Goal: Task Accomplishment & Management: Manage account settings

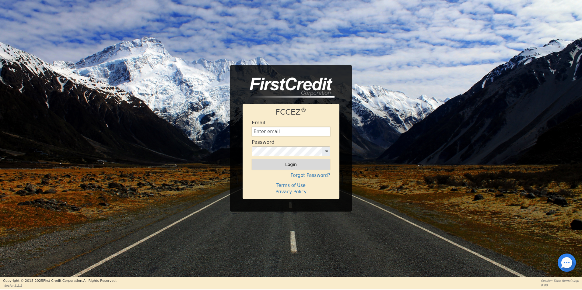
type input "creditdepartment@aquafeelsolutions.com"
click at [302, 164] on button "Login" at bounding box center [291, 164] width 78 height 10
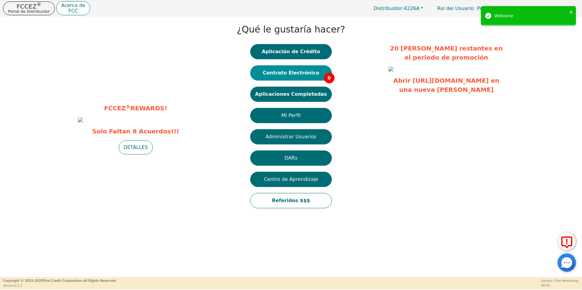
click at [313, 71] on button "Contrato Electrónico 6" at bounding box center [291, 72] width 82 height 15
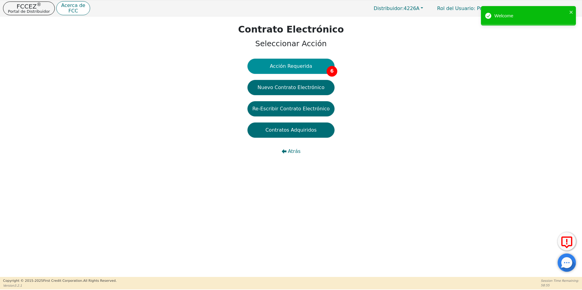
click at [293, 66] on button "Acción Requerida 6" at bounding box center [290, 66] width 87 height 15
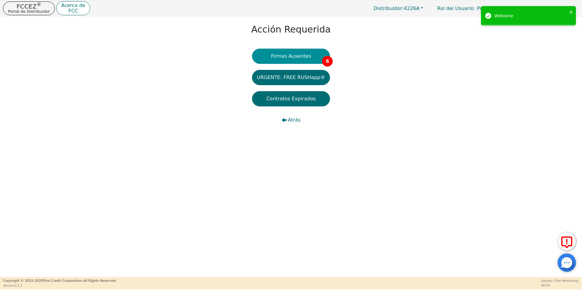
click at [307, 57] on button "Firmas Ausentes 6" at bounding box center [291, 56] width 78 height 15
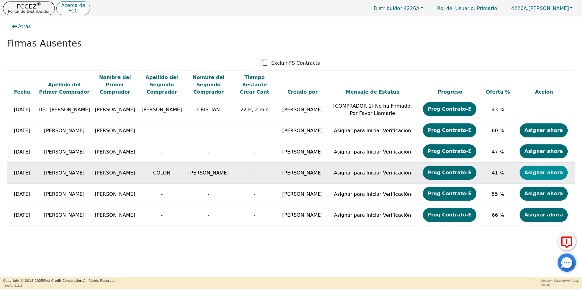
click at [556, 176] on button "Asignar ahora" at bounding box center [543, 173] width 48 height 14
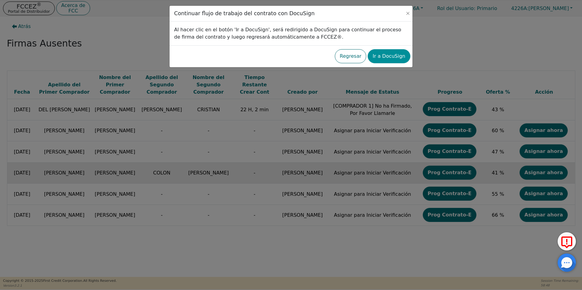
click at [402, 57] on button "Ir a DocuSign" at bounding box center [388, 56] width 42 height 14
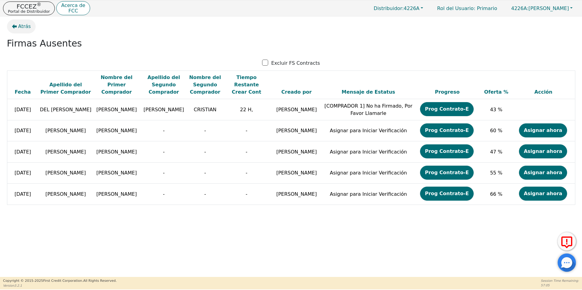
click at [21, 25] on span "Atrás" at bounding box center [24, 26] width 13 height 7
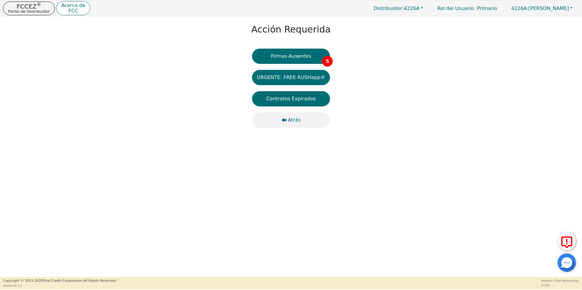
click at [295, 121] on span "Atrás" at bounding box center [294, 120] width 13 height 7
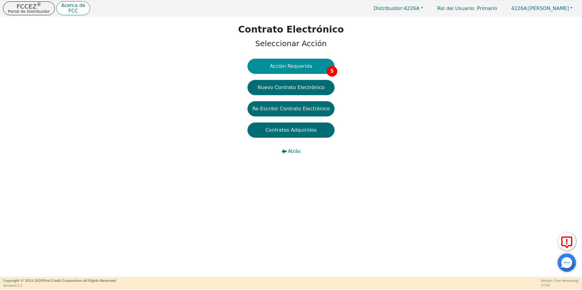
click at [300, 66] on button "Acción Requerida 5" at bounding box center [290, 66] width 87 height 15
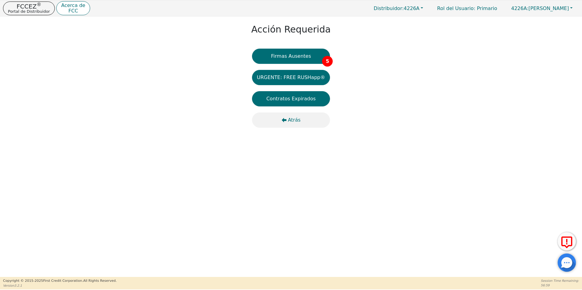
click at [294, 120] on span "Atrás" at bounding box center [294, 120] width 13 height 7
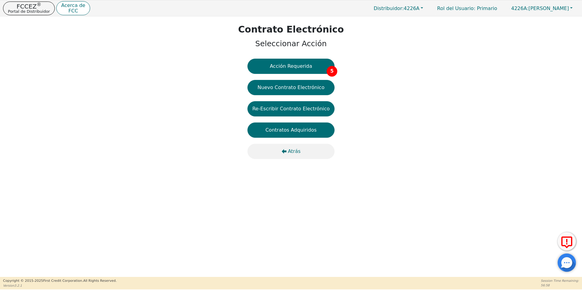
click at [297, 158] on button "Atrás" at bounding box center [290, 151] width 87 height 15
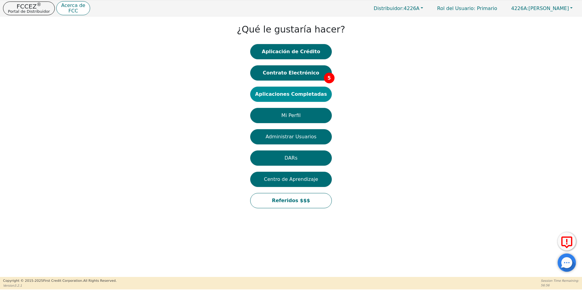
click at [275, 92] on button "Aplicaciones Completadas" at bounding box center [291, 94] width 82 height 15
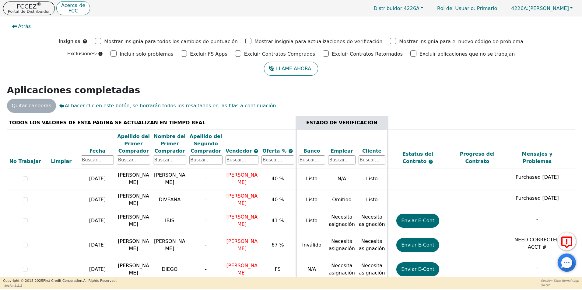
click at [167, 160] on input "text" at bounding box center [169, 159] width 33 height 9
click at [165, 161] on input "text" at bounding box center [169, 159] width 33 height 9
type input "[PERSON_NAME]"
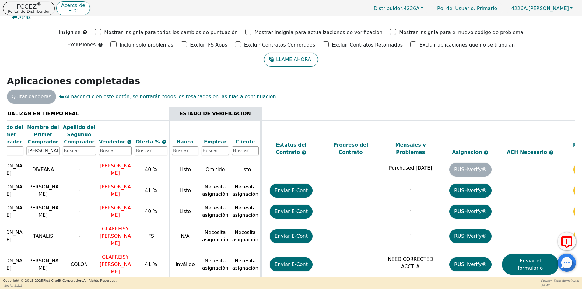
scroll to position [0, 173]
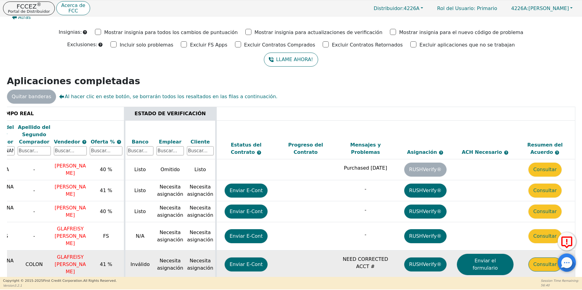
click at [545, 258] on button "Consultar" at bounding box center [544, 265] width 33 height 14
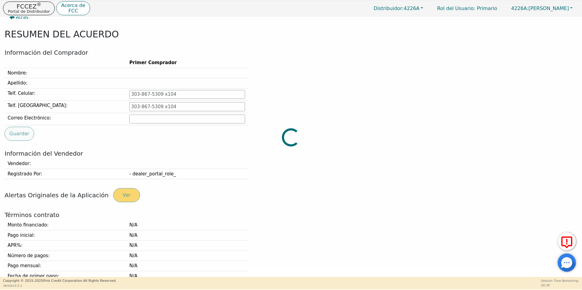
type input "[PHONE_NUMBER]"
type input "[PERSON_NAME][EMAIL_ADDRESS][DOMAIN_NAME]"
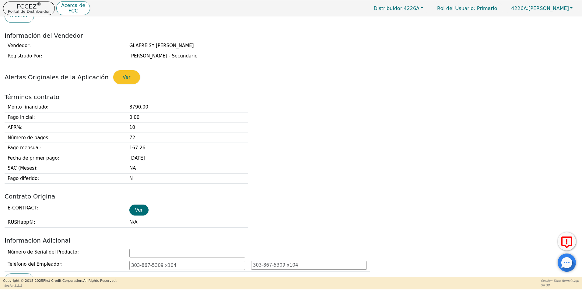
scroll to position [161, 0]
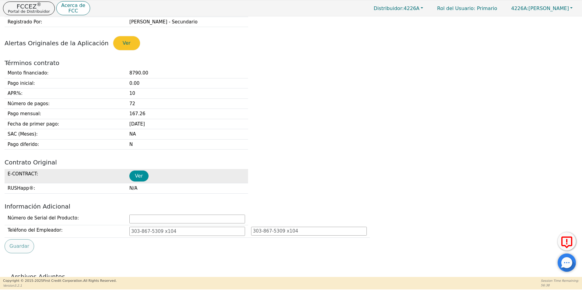
click at [140, 179] on button "Ver" at bounding box center [138, 176] width 19 height 11
click at [138, 178] on button "Ver" at bounding box center [138, 176] width 19 height 11
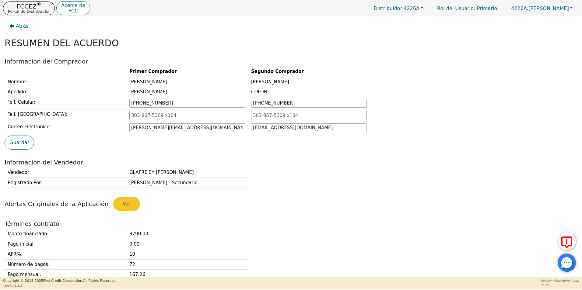
scroll to position [0, 0]
click at [23, 27] on span "Atrás" at bounding box center [22, 26] width 13 height 7
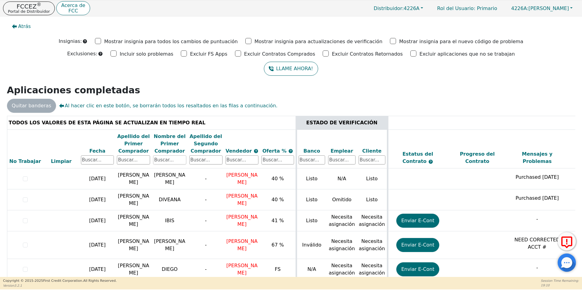
click at [171, 162] on input "text" at bounding box center [169, 159] width 33 height 9
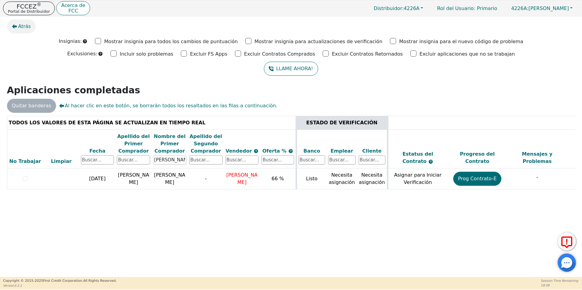
type input "[PERSON_NAME]"
click at [14, 24] on button "Atrás" at bounding box center [21, 26] width 29 height 14
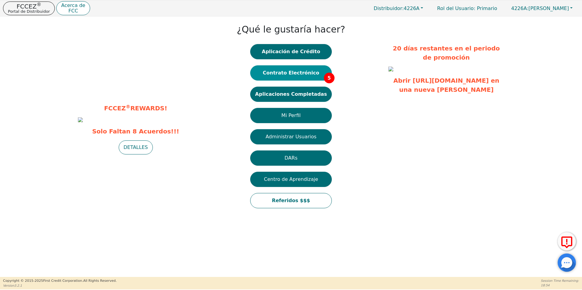
click at [275, 70] on button "Contrato Electrónico 5" at bounding box center [291, 72] width 82 height 15
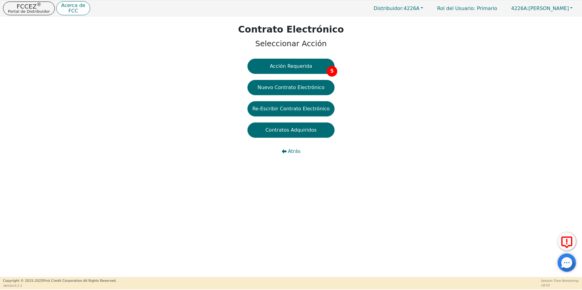
click at [304, 57] on div "Contrato Electrónico Seleccionar Acción Acción Requerida 5 Nuevo Contrato Elect…" at bounding box center [291, 92] width 582 height 152
click at [302, 64] on button "Acción Requerida 5" at bounding box center [290, 66] width 87 height 15
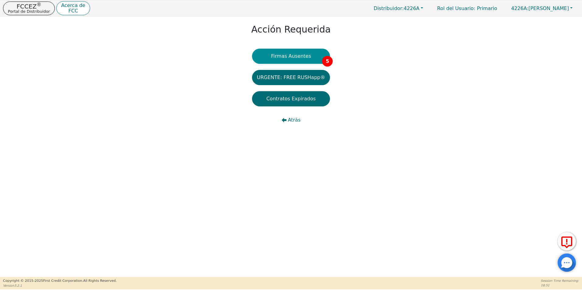
click at [302, 57] on button "Firmas Ausentes 5" at bounding box center [291, 56] width 78 height 15
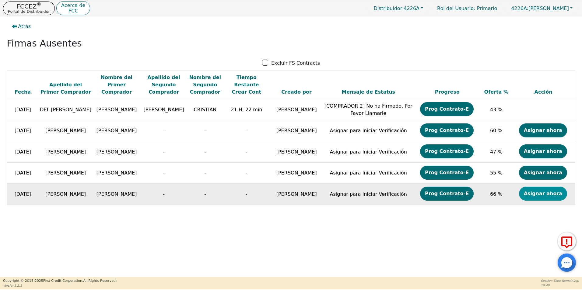
click at [528, 193] on button "Asignar ahora" at bounding box center [543, 194] width 48 height 14
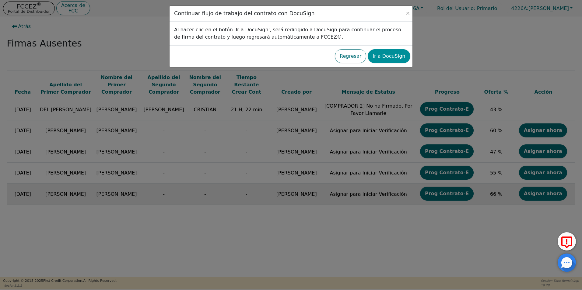
click at [388, 60] on button "Ir a DocuSign" at bounding box center [388, 56] width 42 height 14
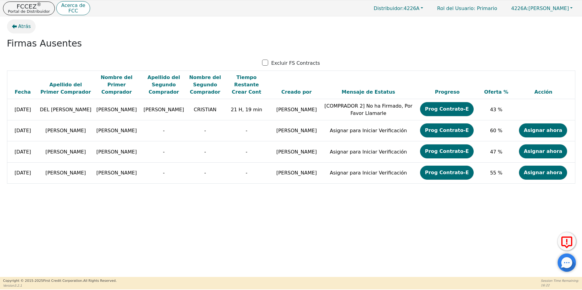
click at [26, 29] on span "Atrás" at bounding box center [24, 26] width 13 height 7
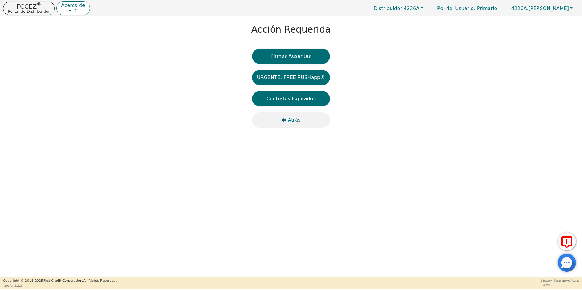
click at [291, 120] on span "Atrás" at bounding box center [294, 120] width 13 height 7
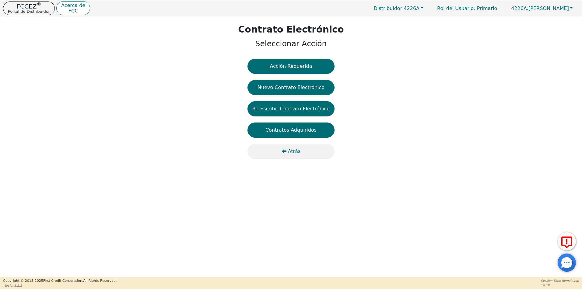
click at [296, 153] on span "Atrás" at bounding box center [294, 151] width 13 height 7
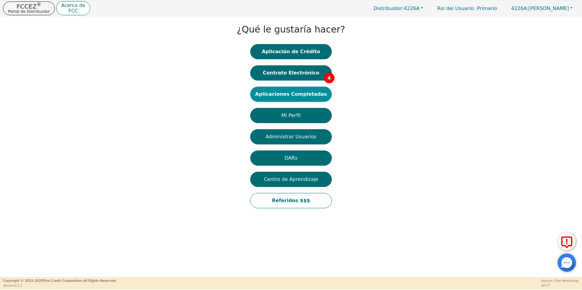
click at [311, 98] on button "Aplicaciones Completadas" at bounding box center [291, 94] width 82 height 15
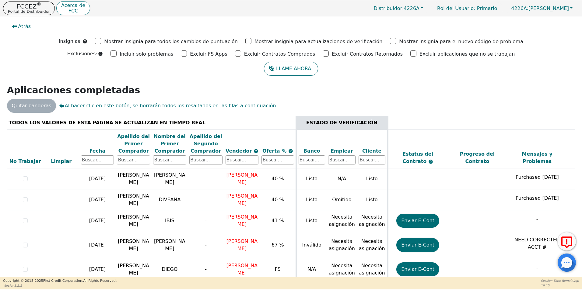
click at [137, 158] on input "text" at bounding box center [133, 159] width 33 height 9
type input "restrepo"
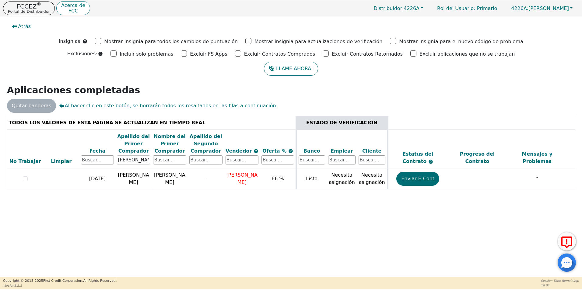
scroll to position [0, 172]
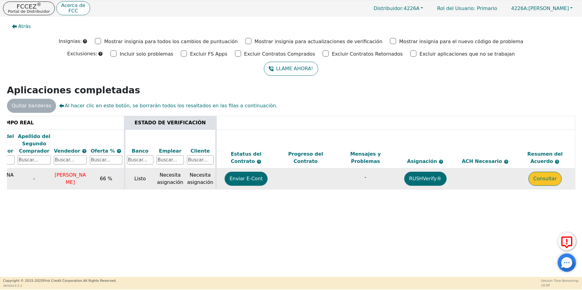
click at [551, 180] on button "Consultar" at bounding box center [544, 179] width 33 height 14
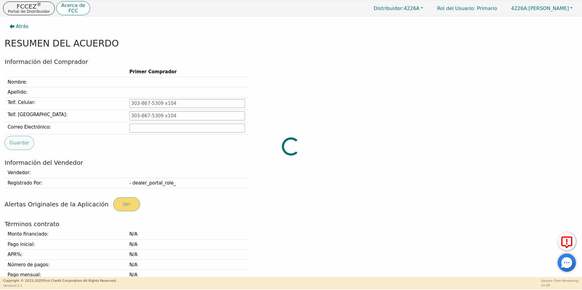
type input "704-799-5161"
type input "LUZRESTREPO08@ICLOUD.COM"
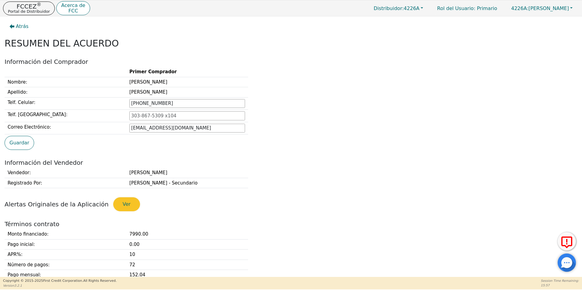
scroll to position [183, 0]
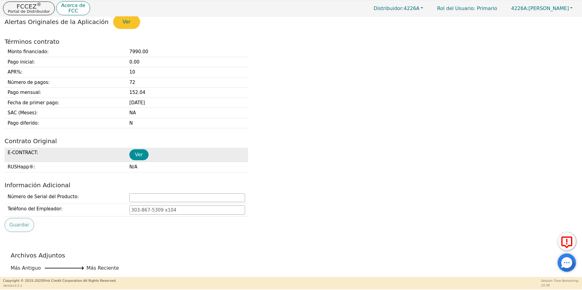
click at [143, 150] on button "Ver" at bounding box center [138, 154] width 19 height 11
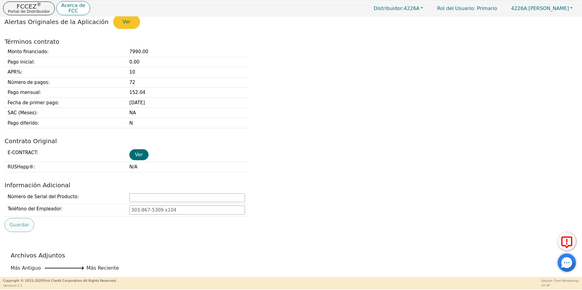
click at [370, 170] on div "E-CONTRACT : Ver RUSHapp® : N/A" at bounding box center [290, 160] width 577 height 25
